Goal: Task Accomplishment & Management: Manage account settings

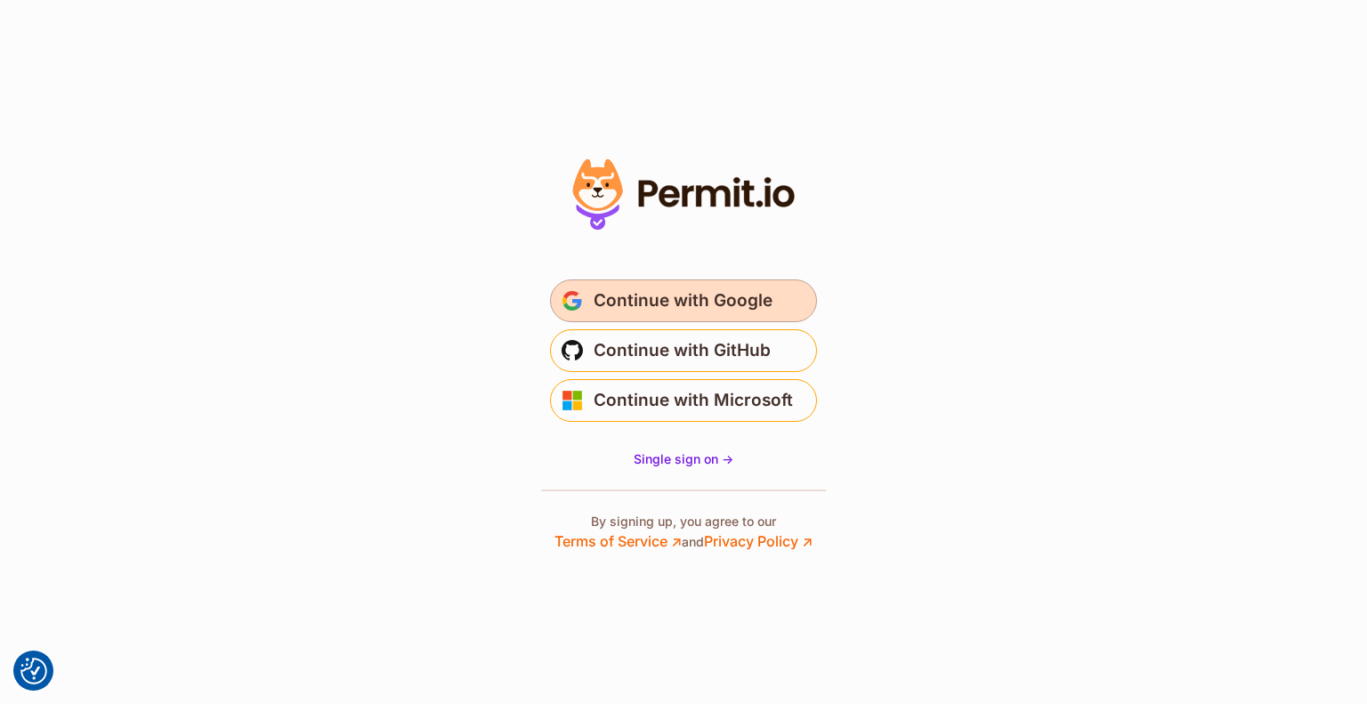
click at [731, 301] on span "Continue with Google" at bounding box center [683, 301] width 179 height 28
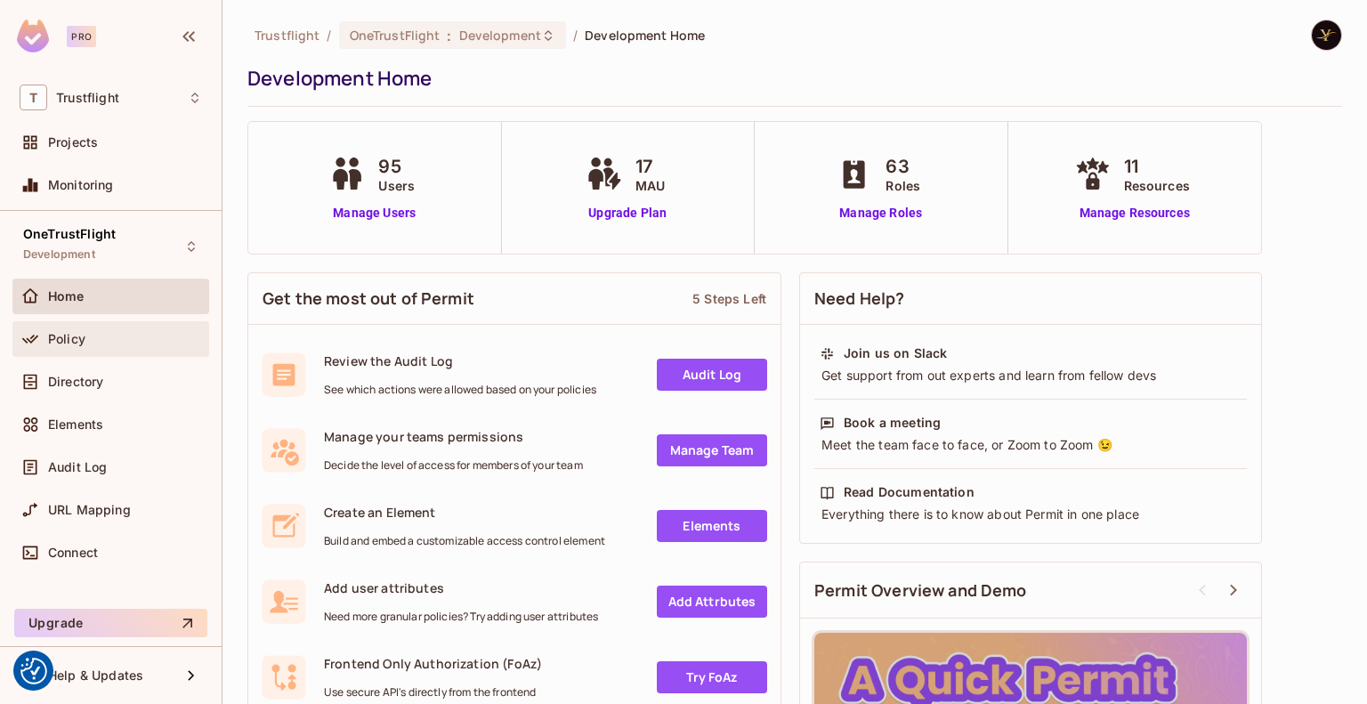
click at [123, 337] on div "Policy" at bounding box center [125, 339] width 154 height 14
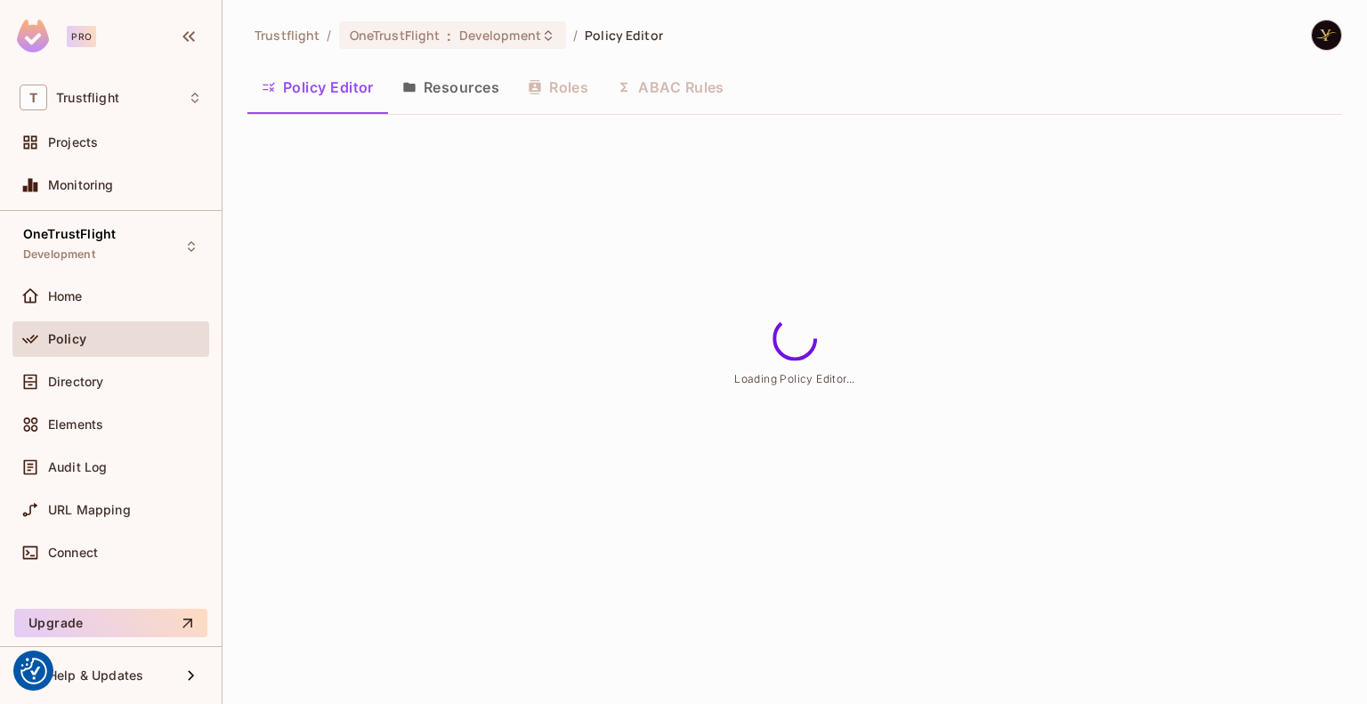
click at [678, 85] on button "ABAC Rules" at bounding box center [670, 87] width 136 height 44
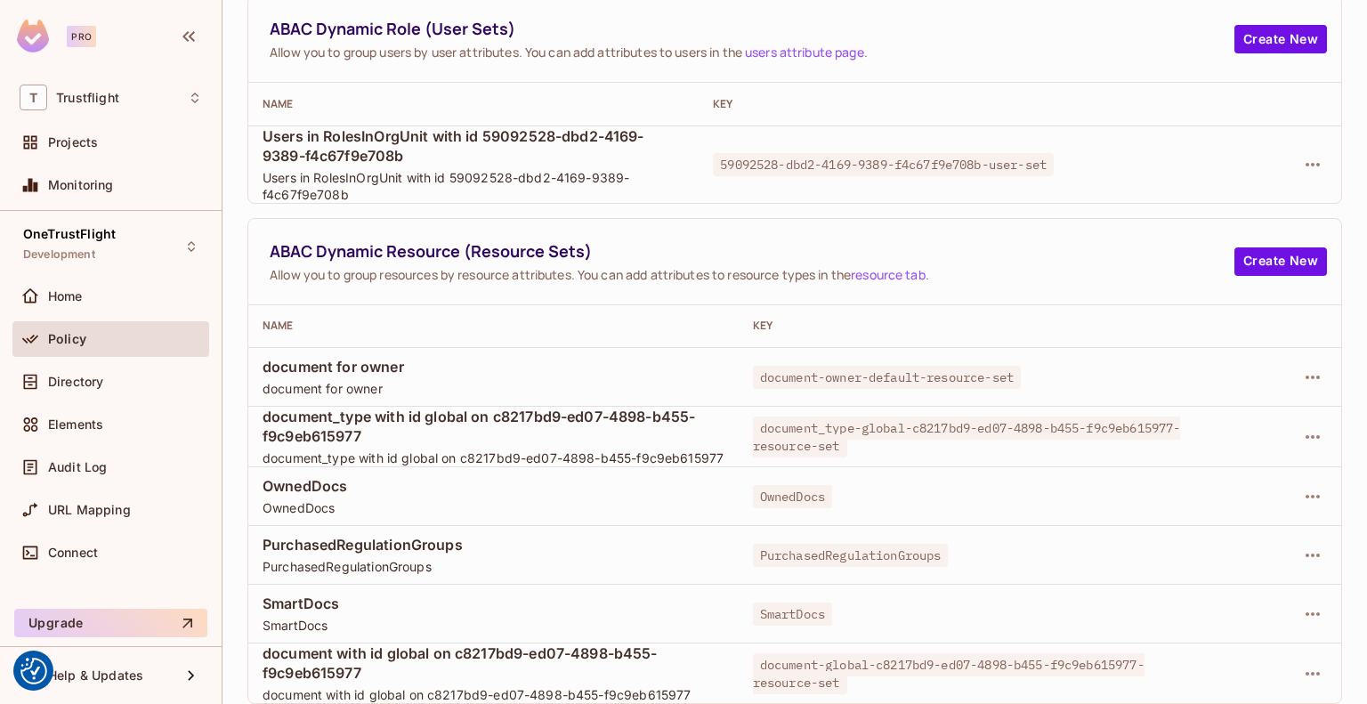
scroll to position [149, 0]
click at [1302, 432] on icon "button" at bounding box center [1312, 436] width 21 height 21
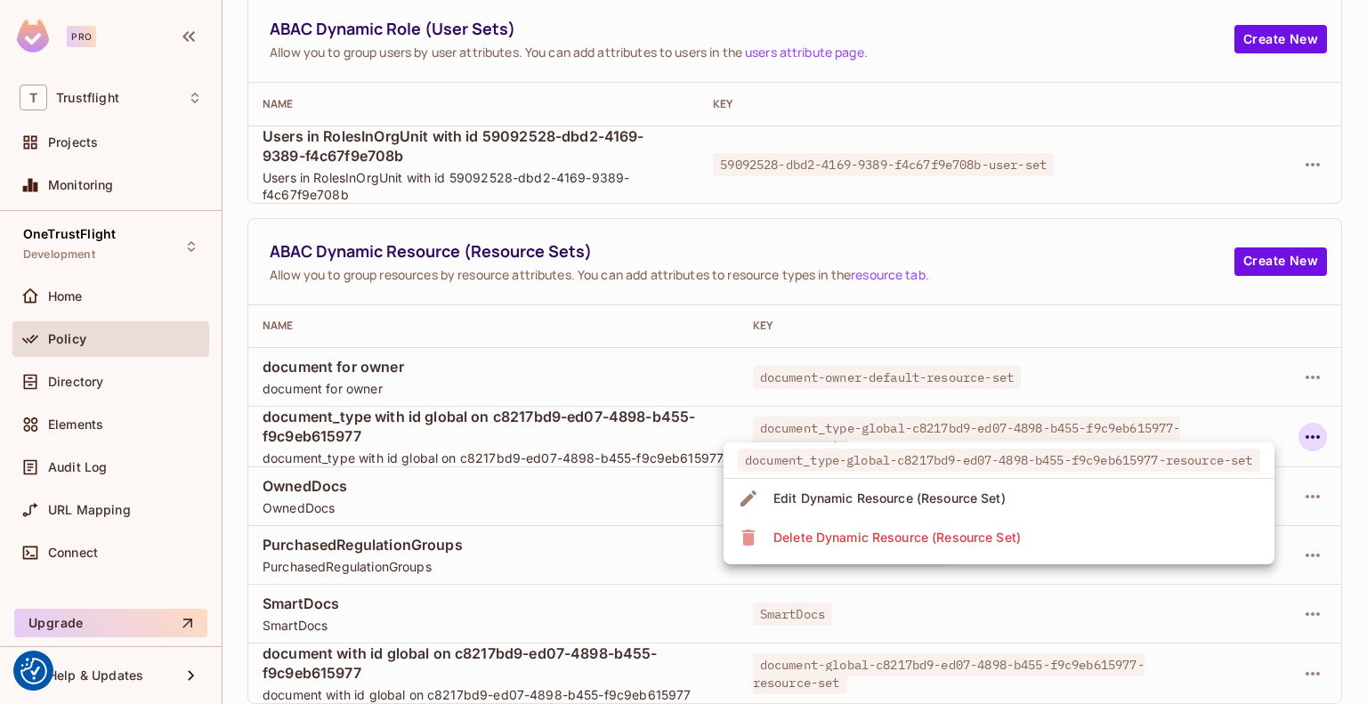
click at [1241, 537] on li "Delete Dynamic Resource (Resource Set)" at bounding box center [998, 537] width 551 height 39
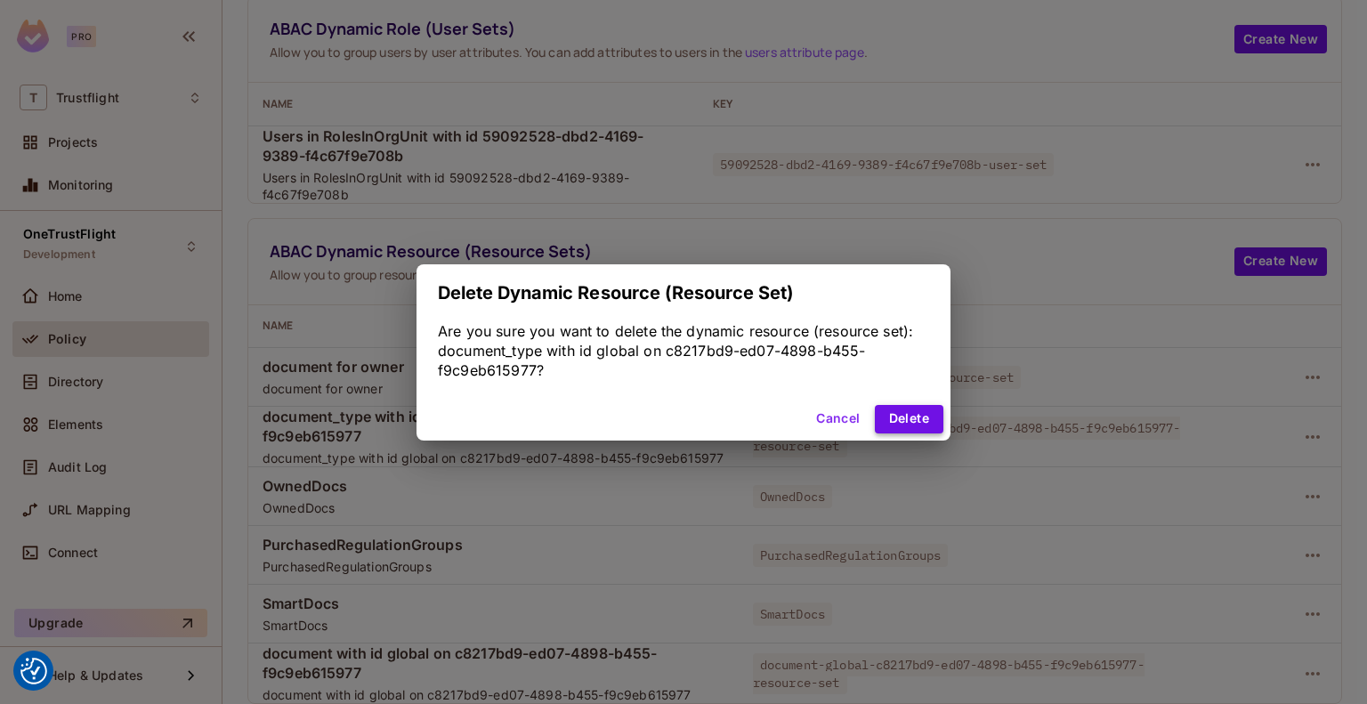
click at [920, 424] on button "Delete" at bounding box center [909, 419] width 69 height 28
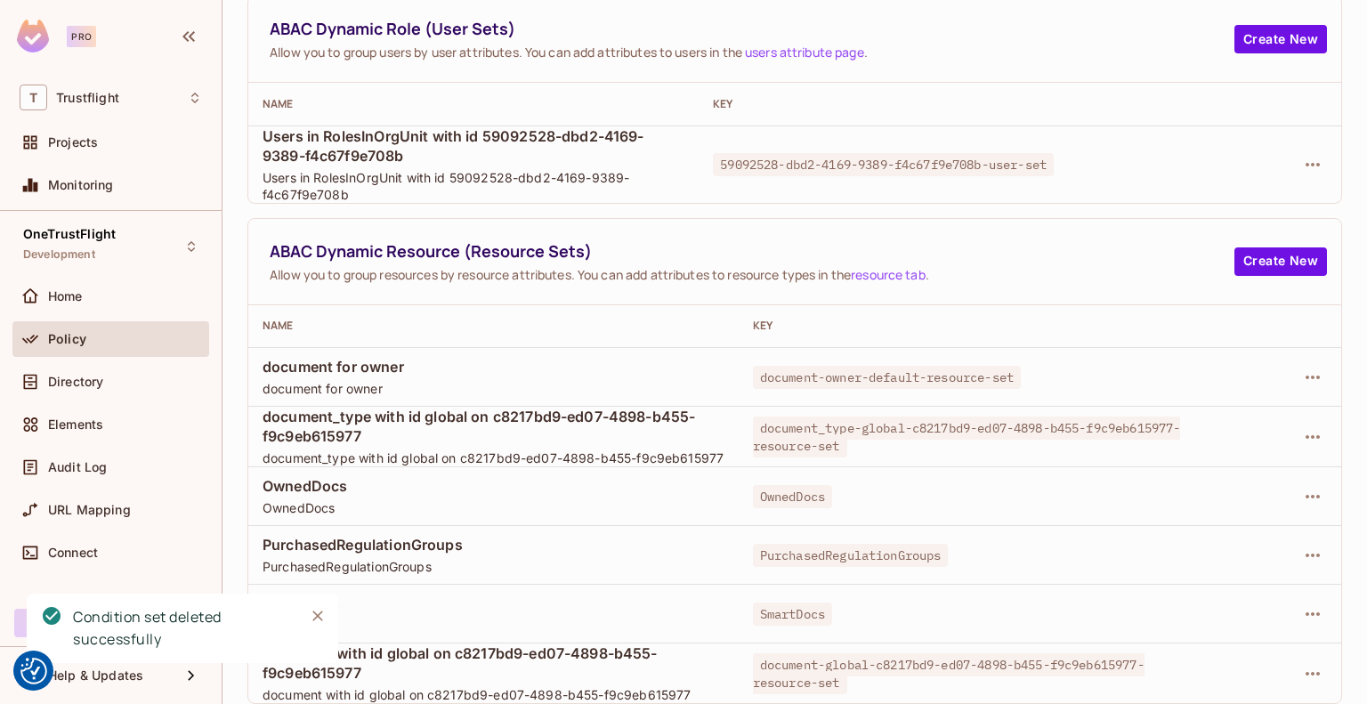
scroll to position [71, 0]
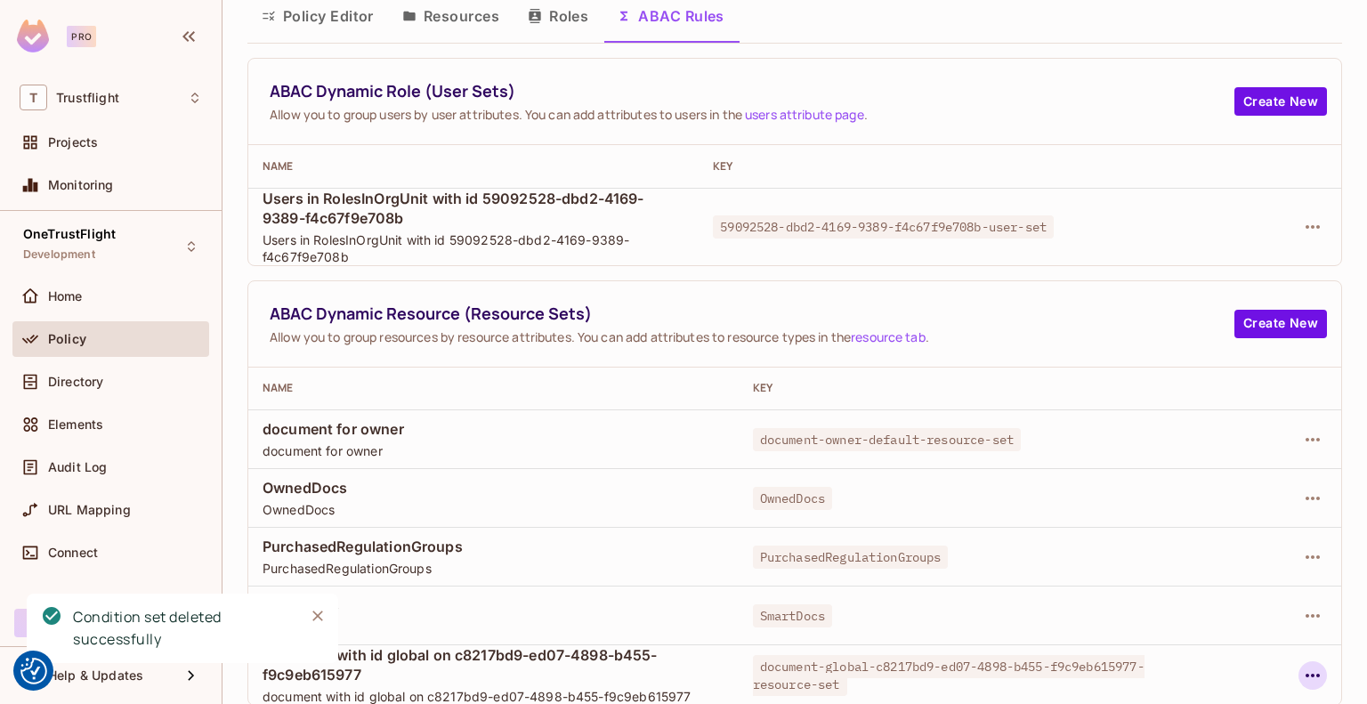
click at [1303, 674] on icon "button" at bounding box center [1312, 675] width 21 height 21
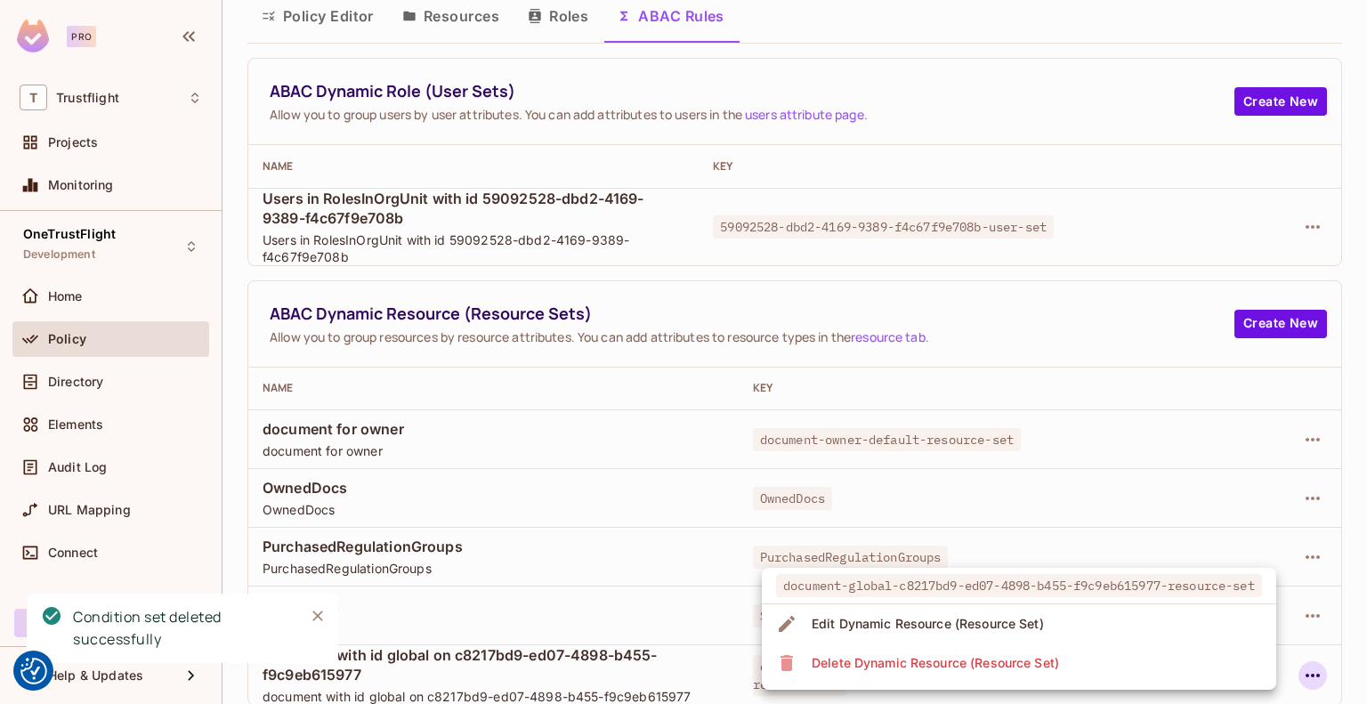
click at [1173, 653] on li "Delete Dynamic Resource (Resource Set)" at bounding box center [1019, 662] width 514 height 39
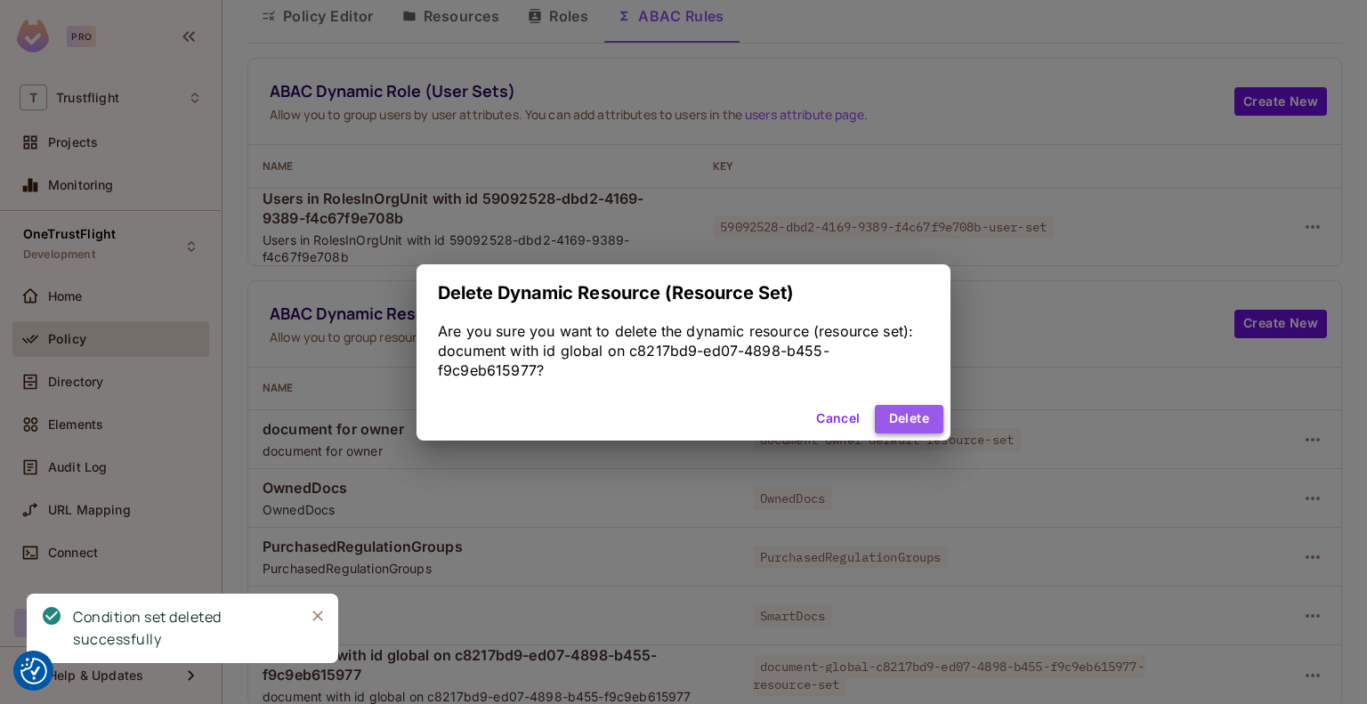
click at [914, 418] on button "Delete" at bounding box center [909, 419] width 69 height 28
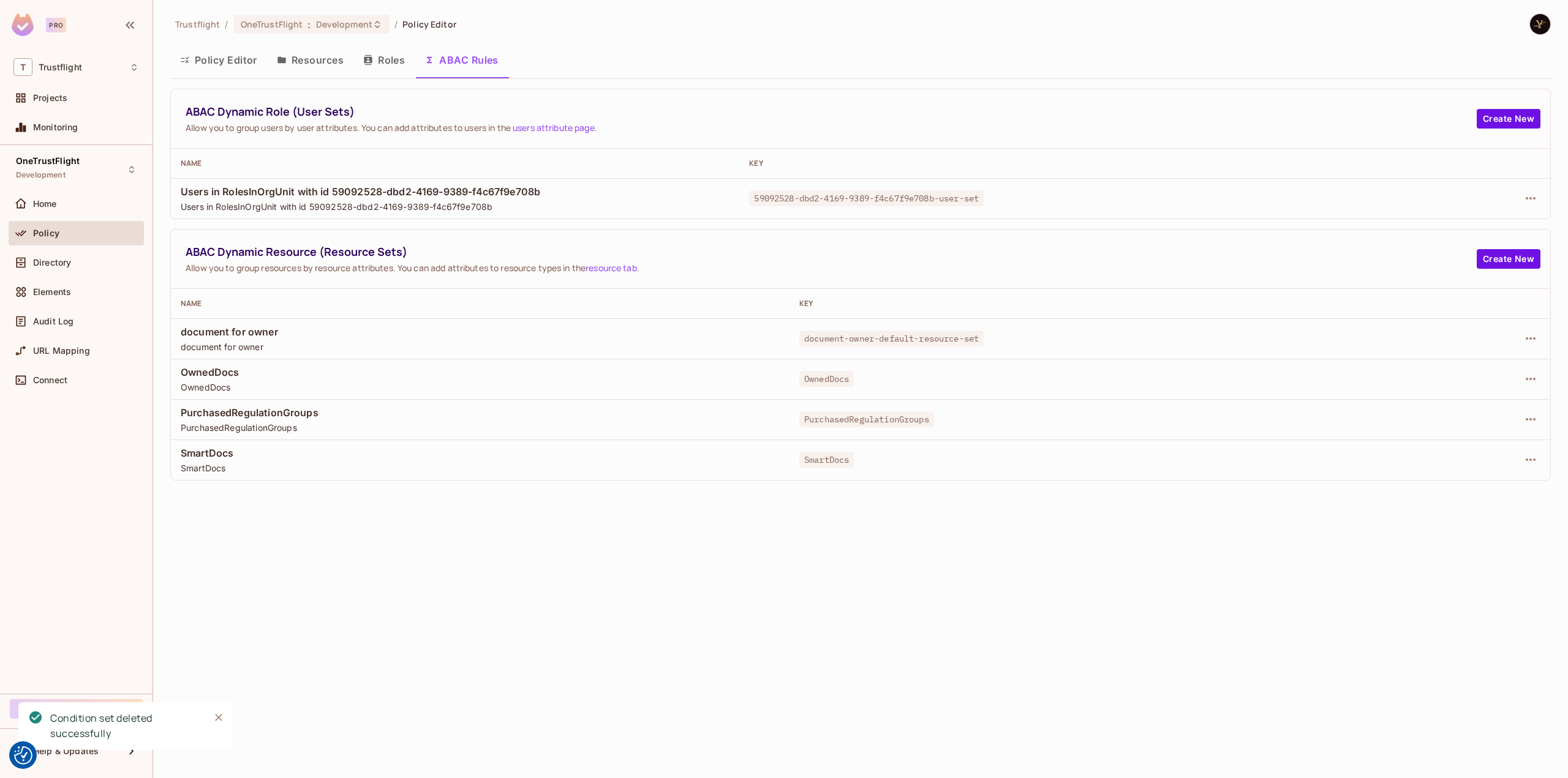
scroll to position [0, 0]
click at [940, 200] on icon "button" at bounding box center [1530, 198] width 14 height 14
click at [940, 242] on li "Delete Dynamic Role (User Set)" at bounding box center [1441, 252] width 178 height 27
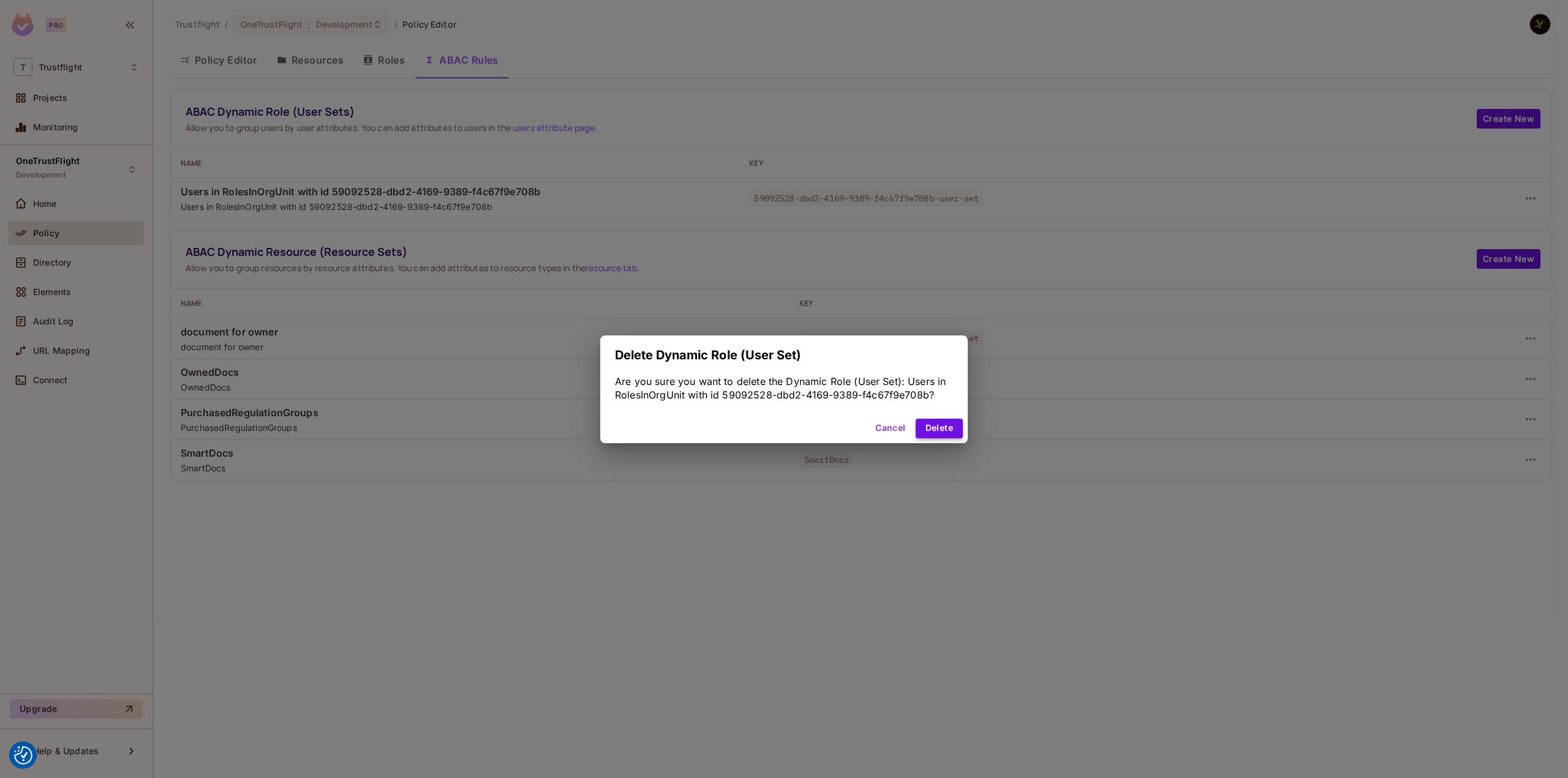
click at [932, 420] on button "Delete" at bounding box center [939, 429] width 47 height 19
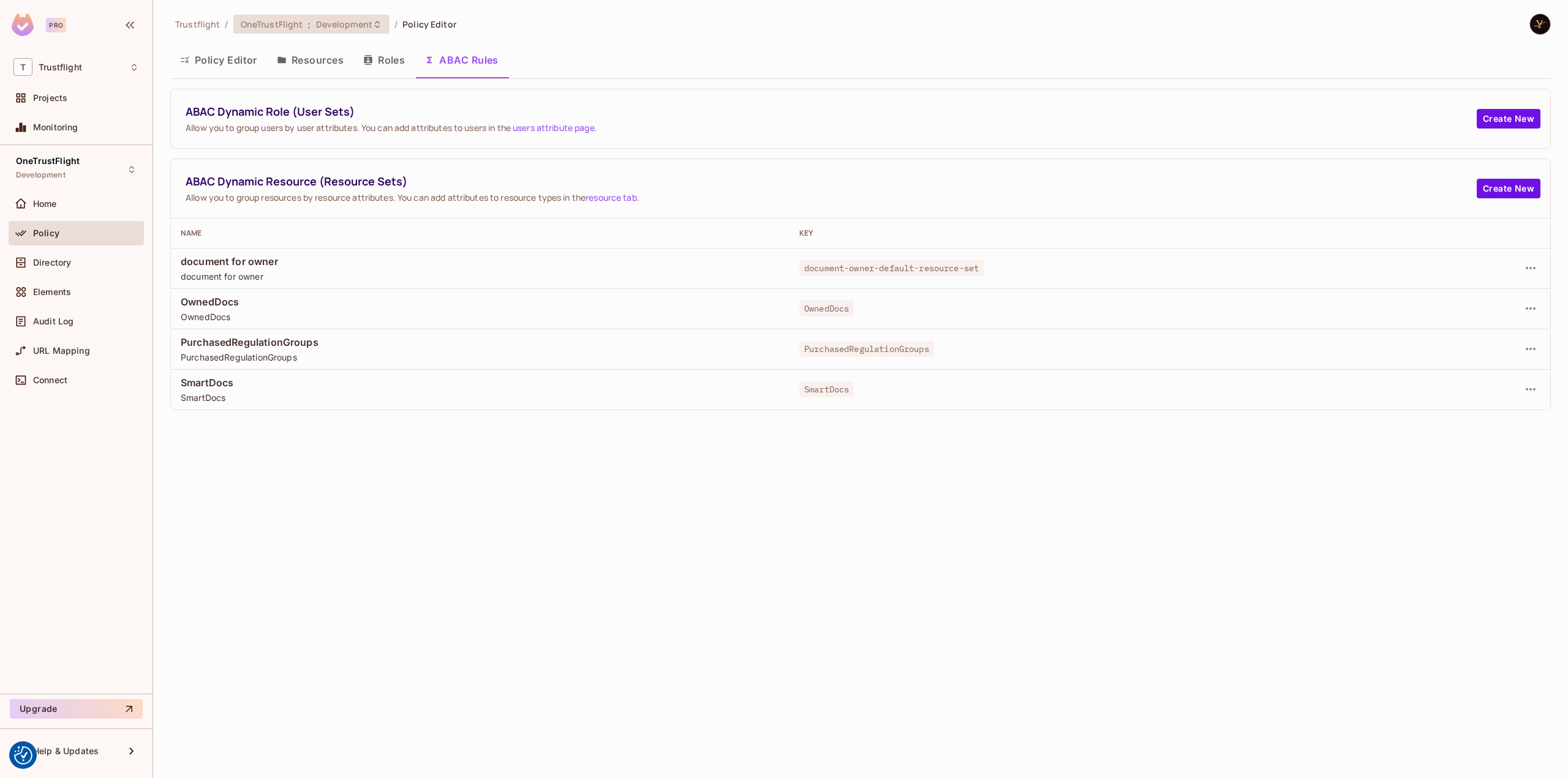
click at [353, 31] on div "OneTrustFlight : Development" at bounding box center [311, 24] width 156 height 19
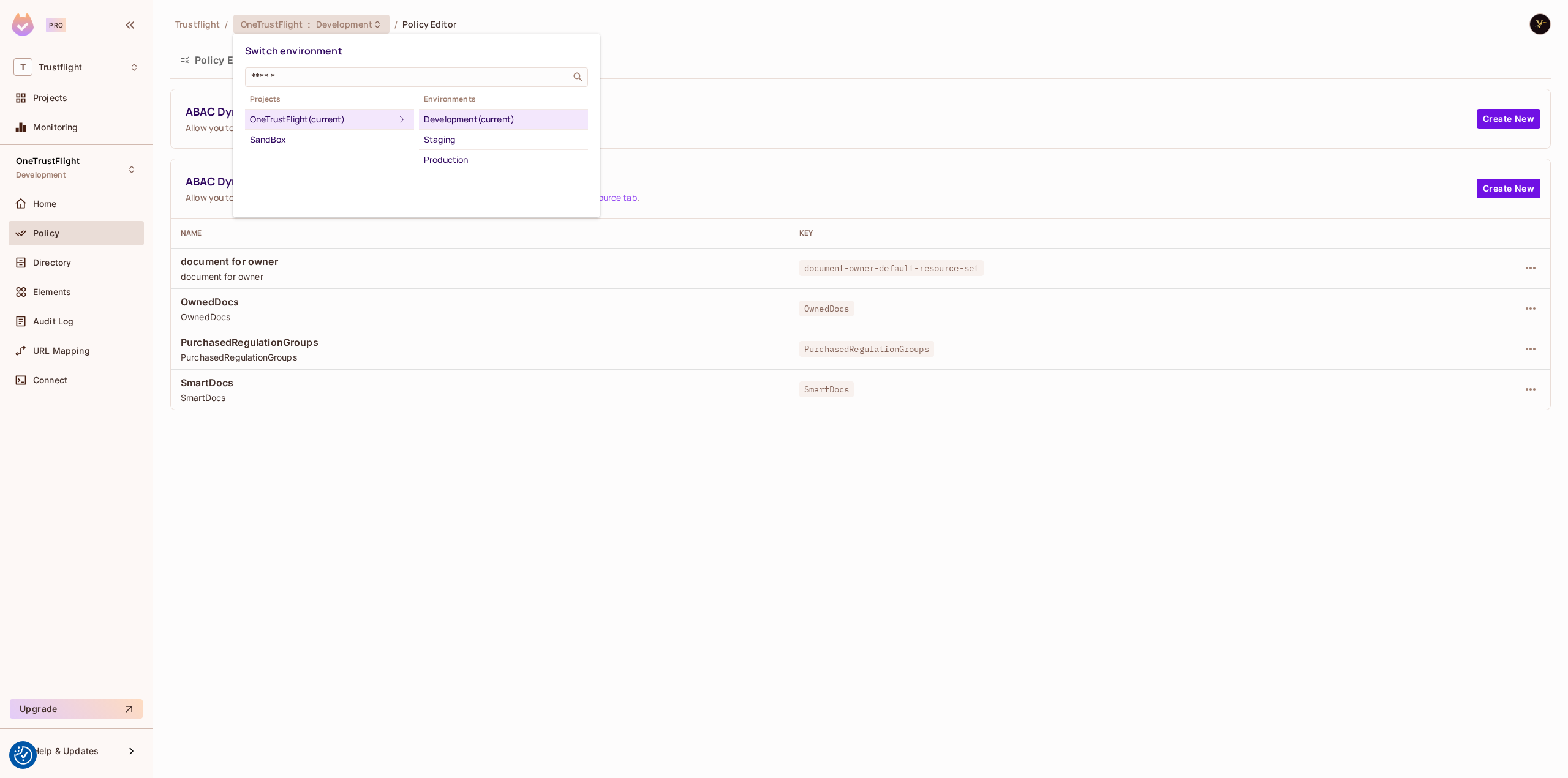
drag, startPoint x: 460, startPoint y: 134, endPoint x: 467, endPoint y: 133, distance: 7.1
click at [460, 134] on div "Staging" at bounding box center [503, 139] width 159 height 14
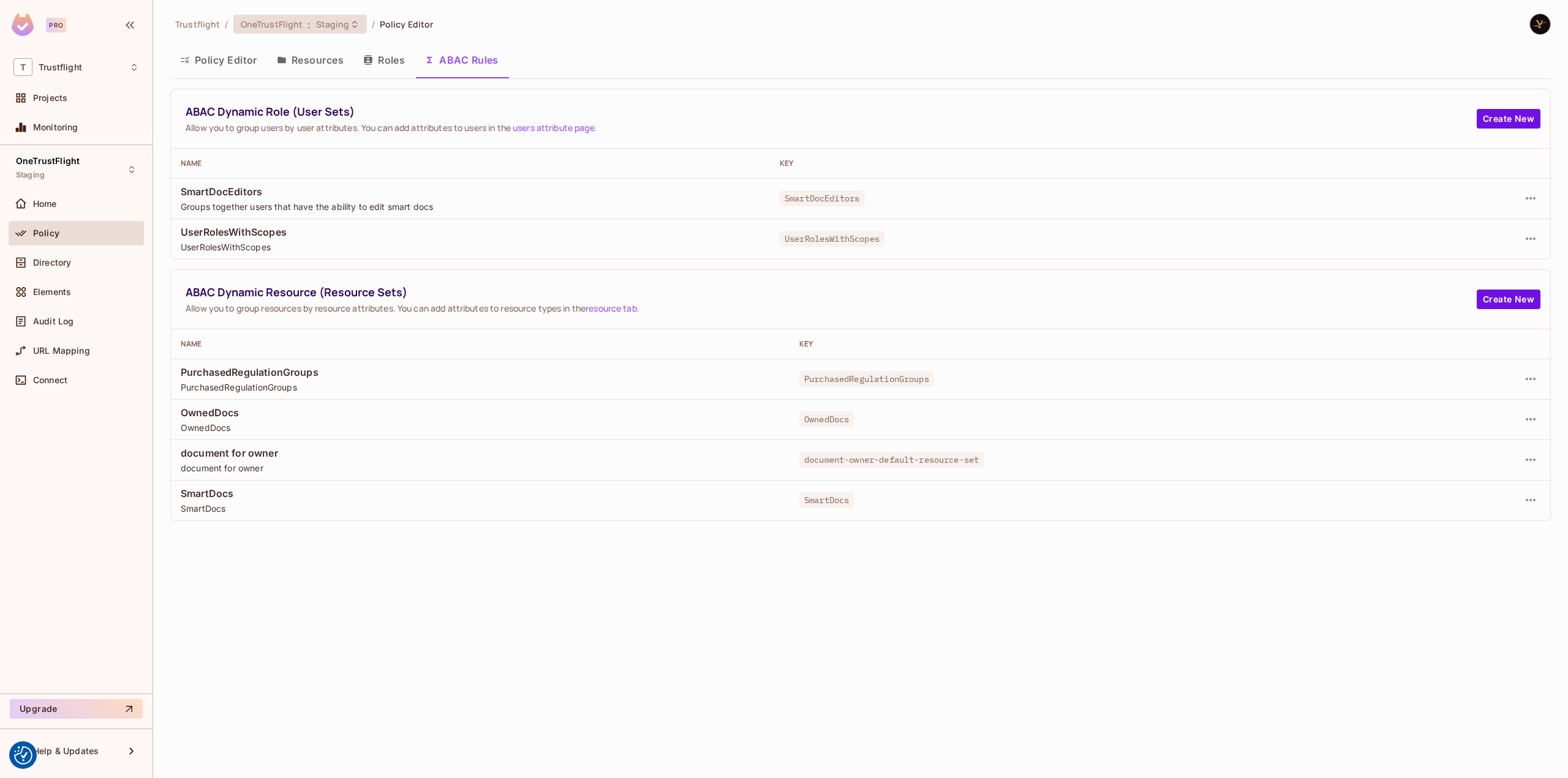
click at [344, 26] on span "Staging" at bounding box center [332, 24] width 34 height 12
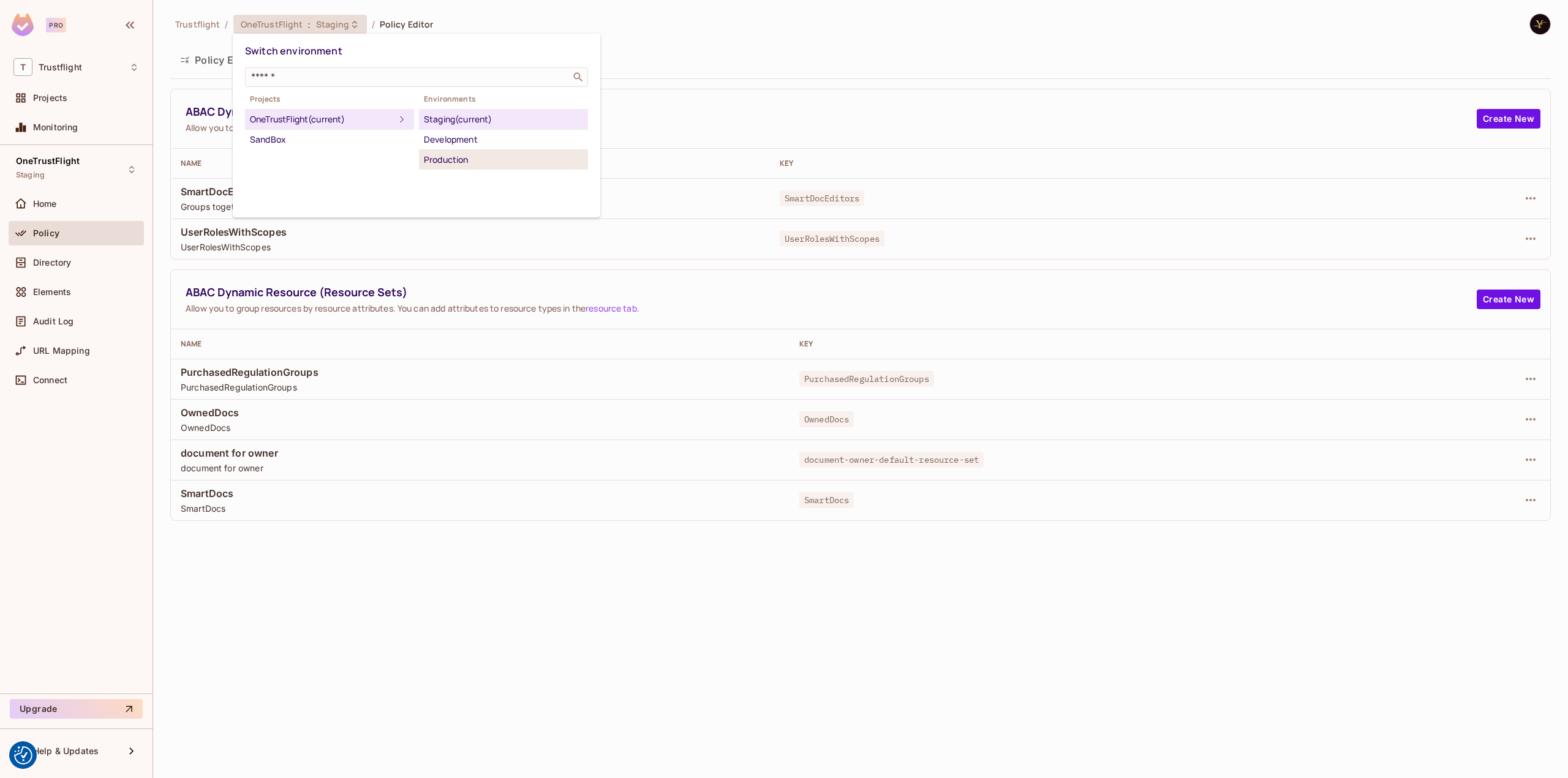
click at [470, 158] on div "Production" at bounding box center [503, 160] width 159 height 14
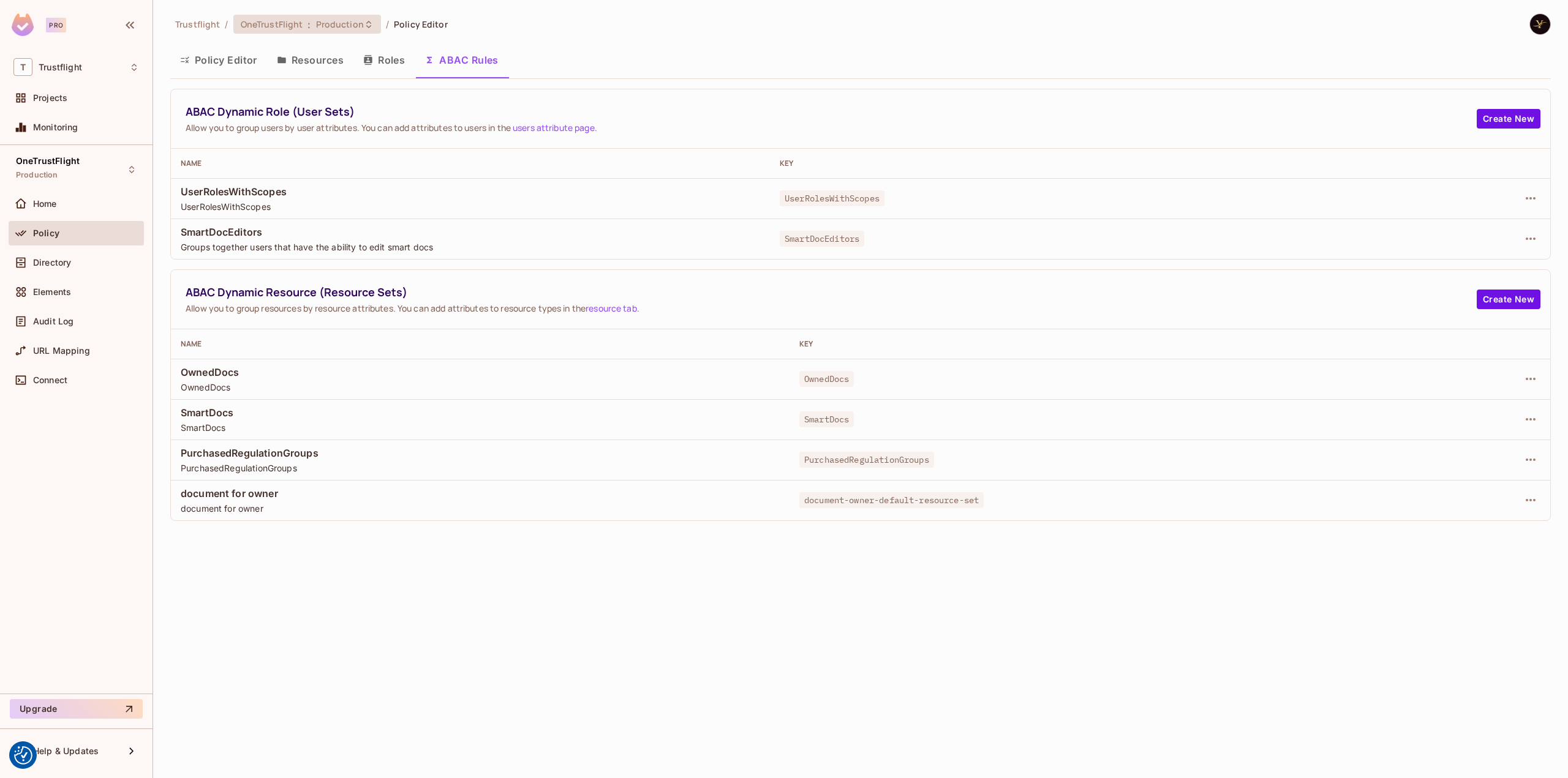
click at [338, 25] on span "Production" at bounding box center [339, 24] width 47 height 12
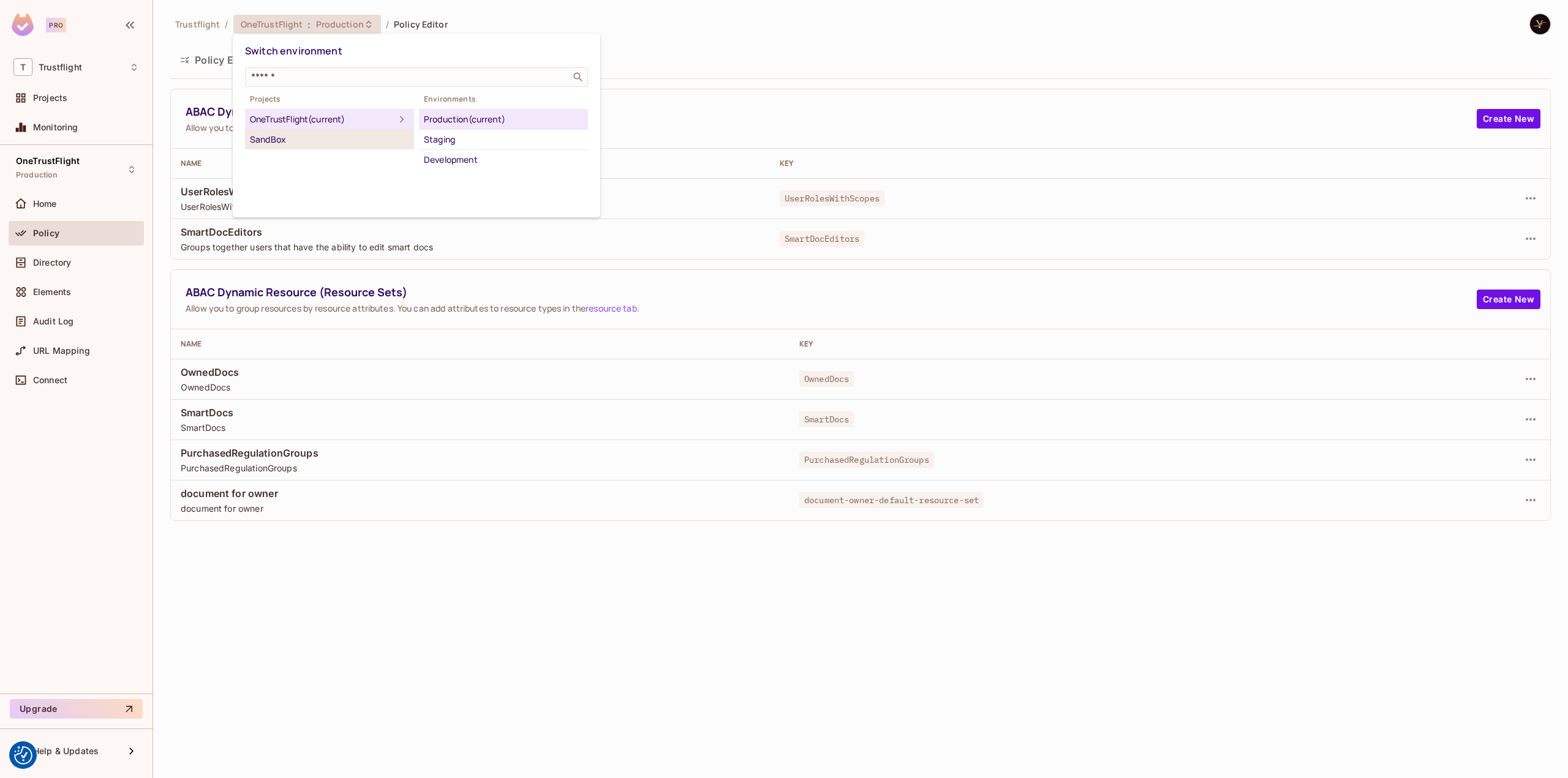
click at [299, 139] on div "SandBox" at bounding box center [329, 139] width 159 height 14
drag, startPoint x: 613, startPoint y: 29, endPoint x: 531, endPoint y: 12, distance: 83.7
click at [613, 29] on div at bounding box center [784, 389] width 1568 height 778
